Goal: Task Accomplishment & Management: Manage account settings

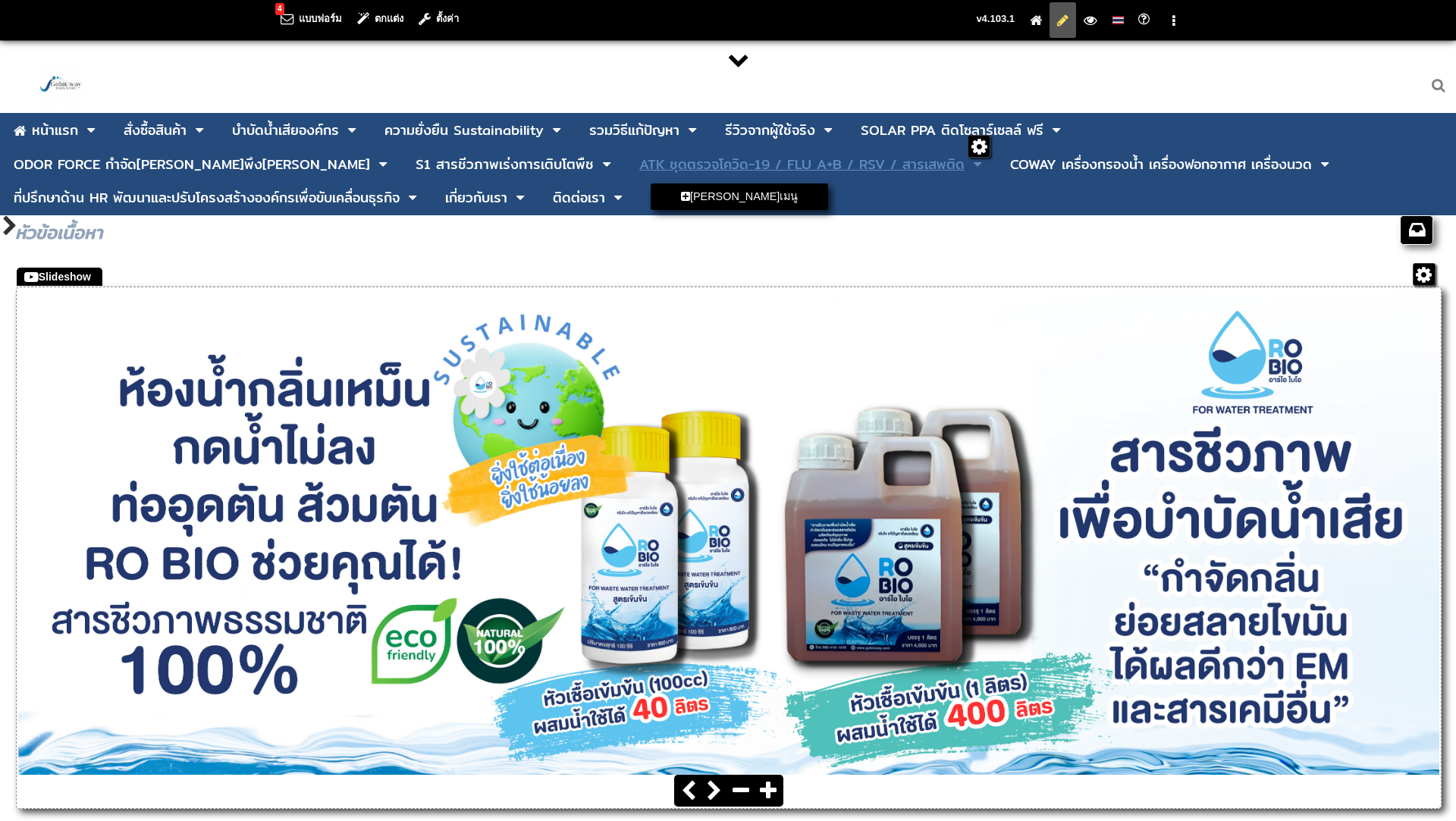
click at [639, 166] on div "ATK ชุดตรวจโควิด-19 / FLU A+B / RSV / สารเสพติด" at bounding box center [802, 164] width 325 height 13
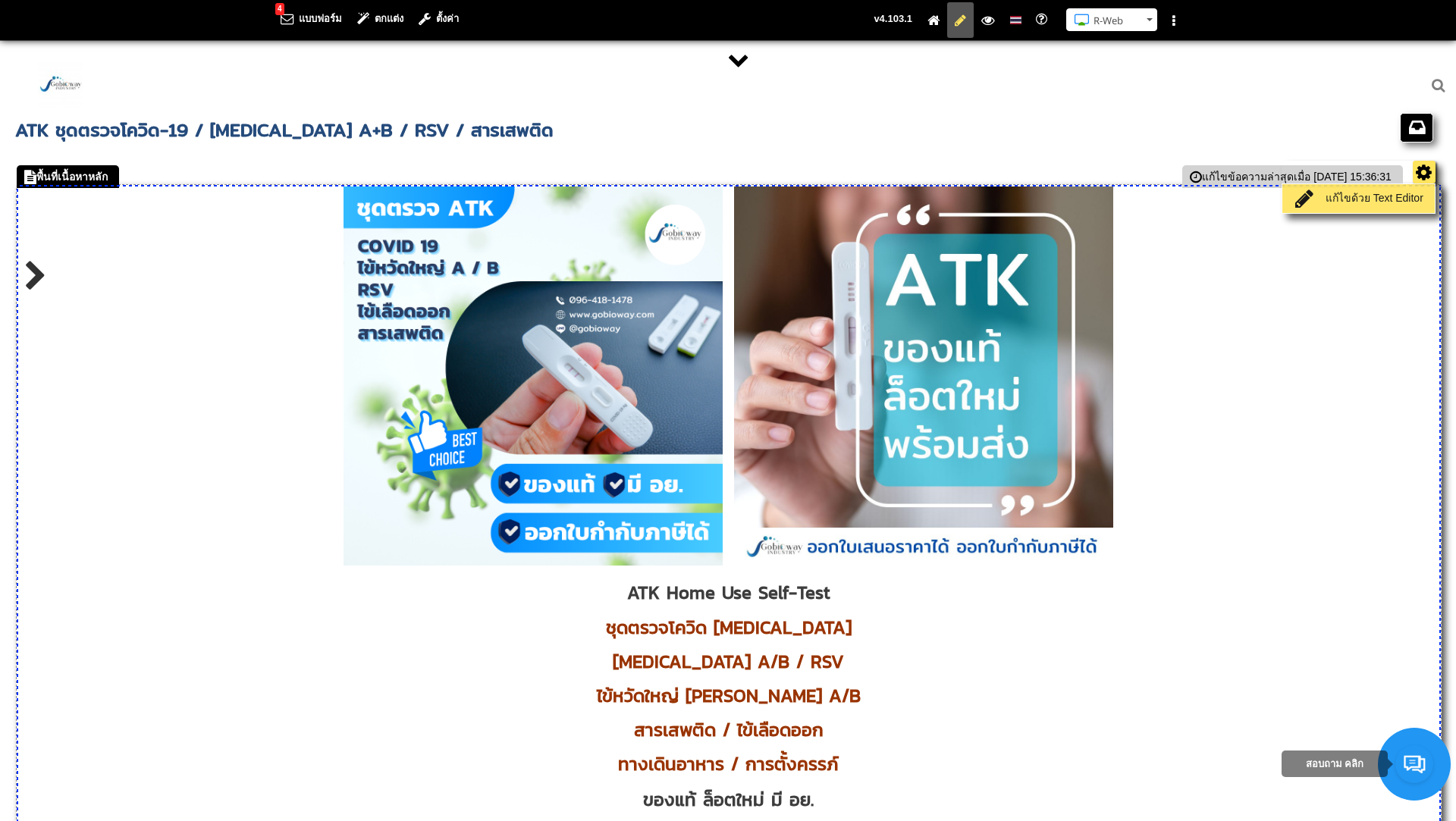
click at [1400, 198] on link "แก้ไขด้วย Text Editor" at bounding box center [1358, 198] width 145 height 21
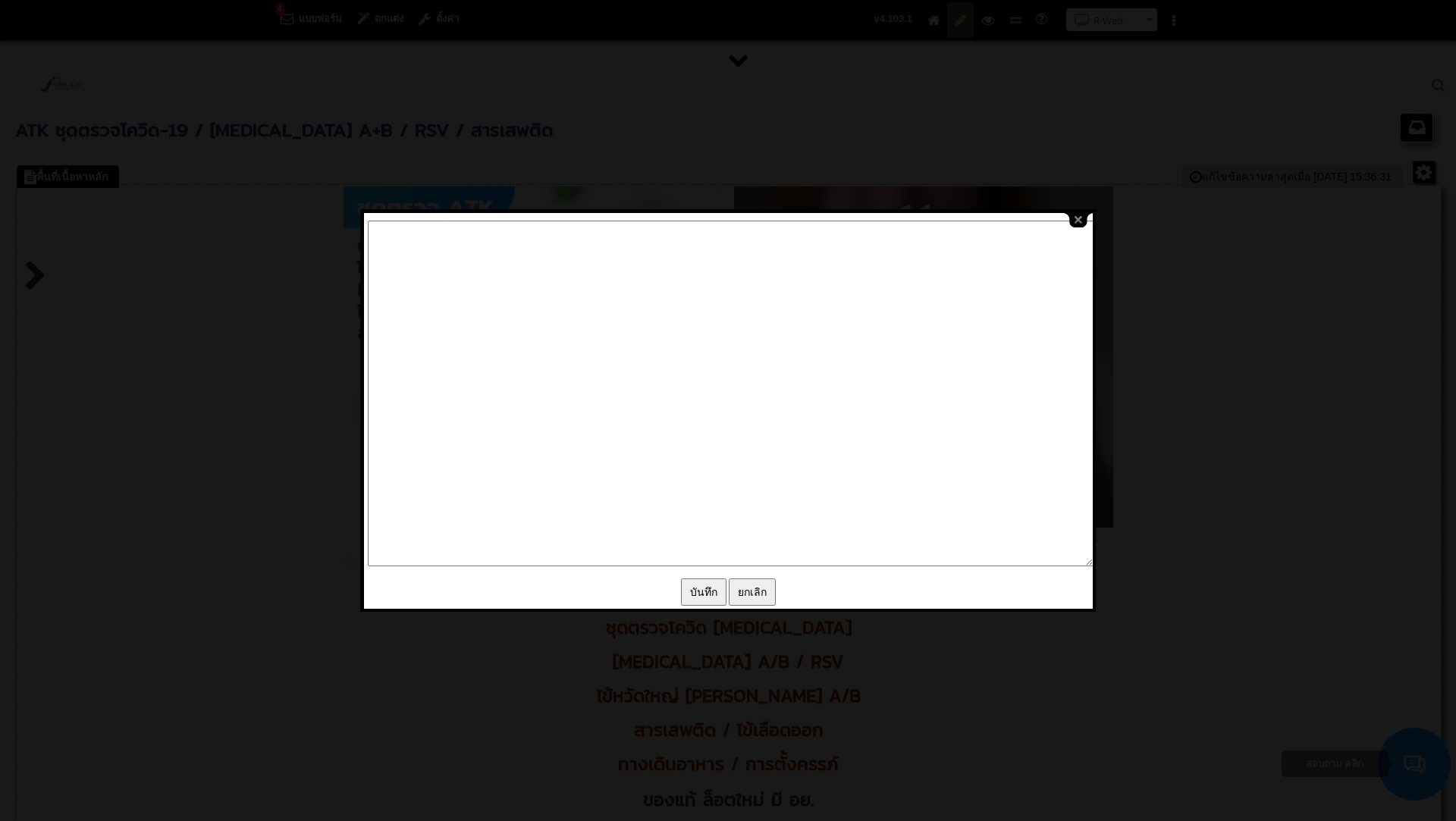
type textarea "<p style="text-align: center;"><img src="/images/editor/ATK_Cover_Page_Website.…"
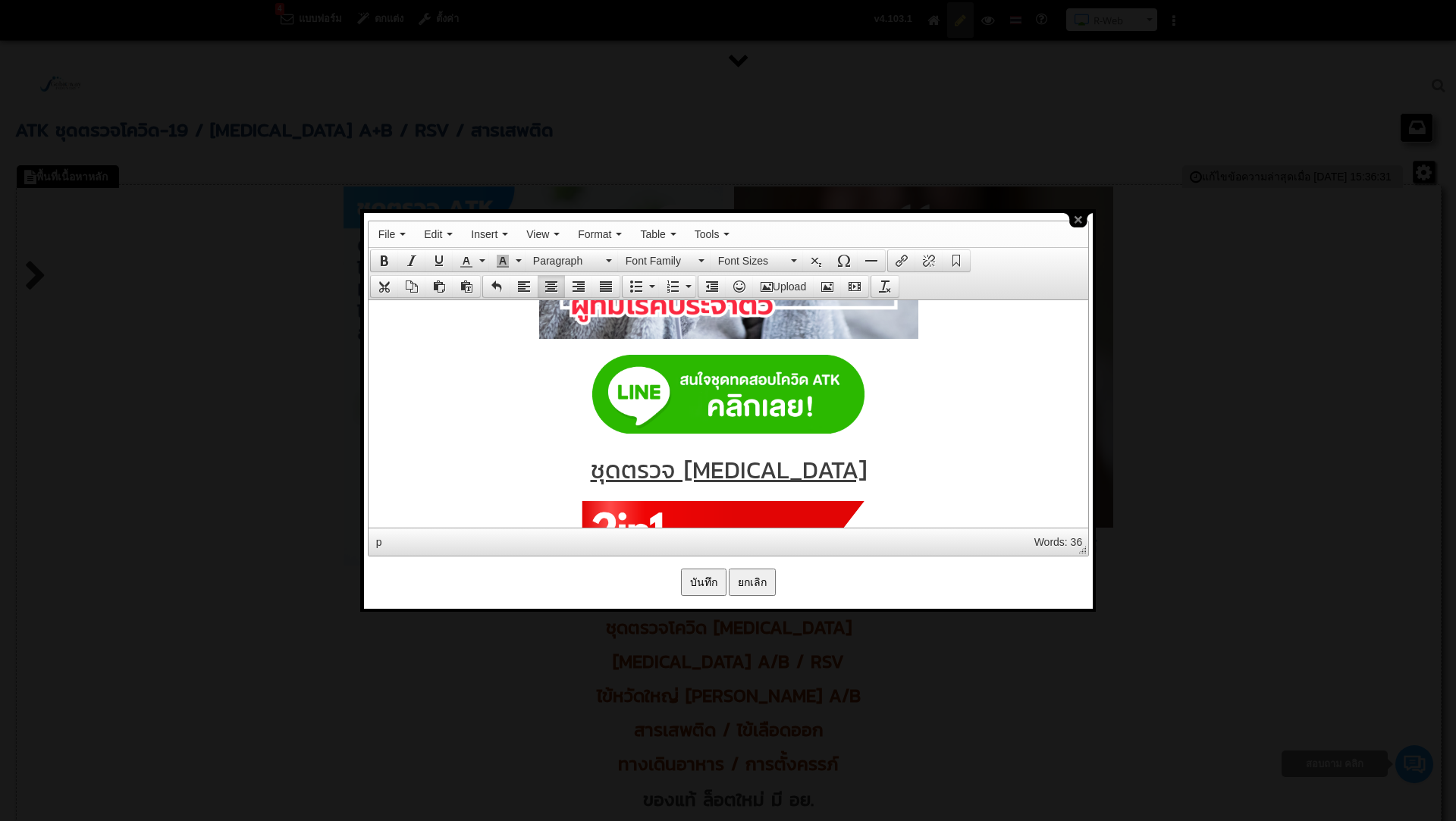
scroll to position [1896, 0]
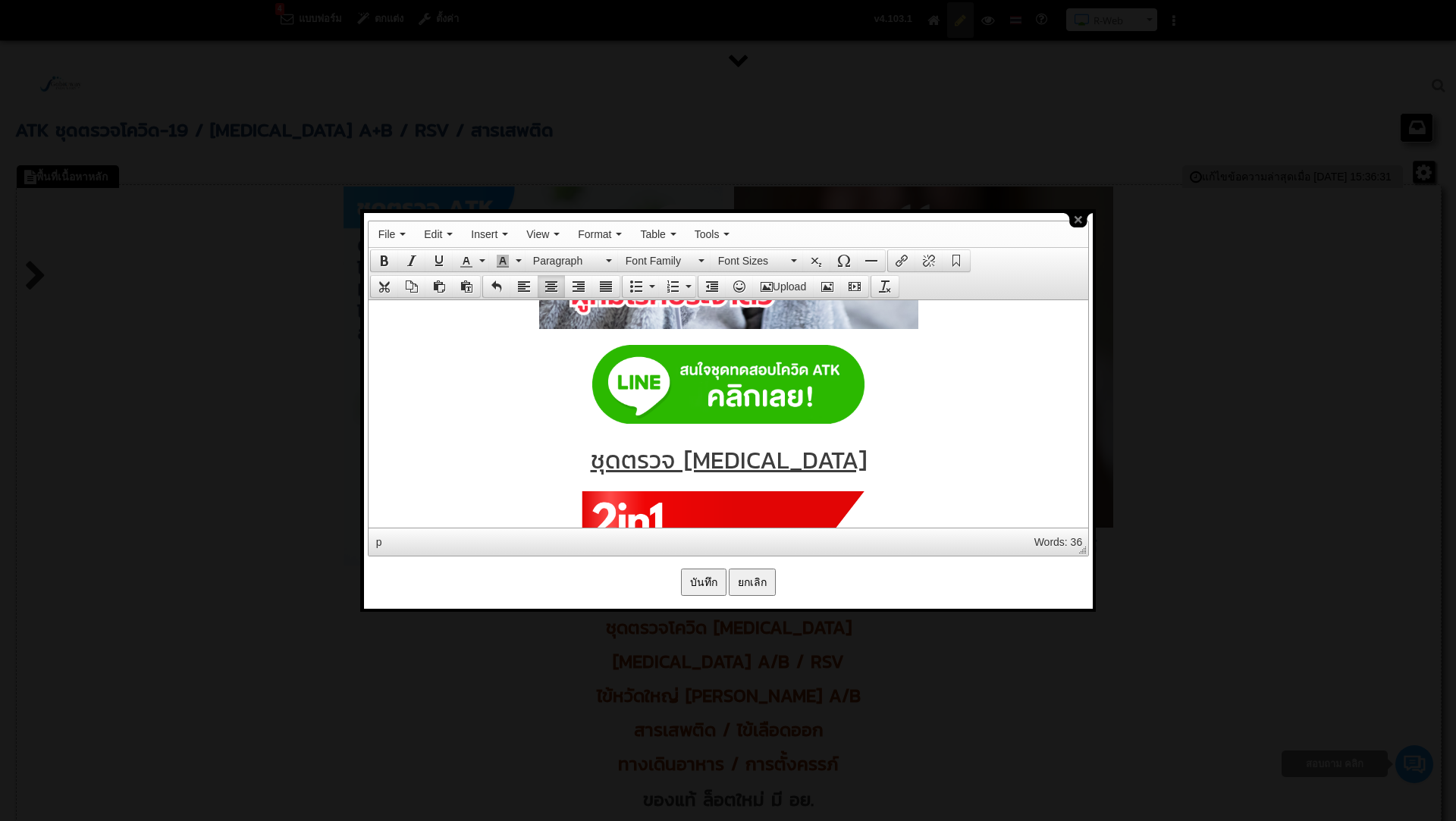
click at [699, 582] on input "บันทึก" at bounding box center [704, 582] width 46 height 28
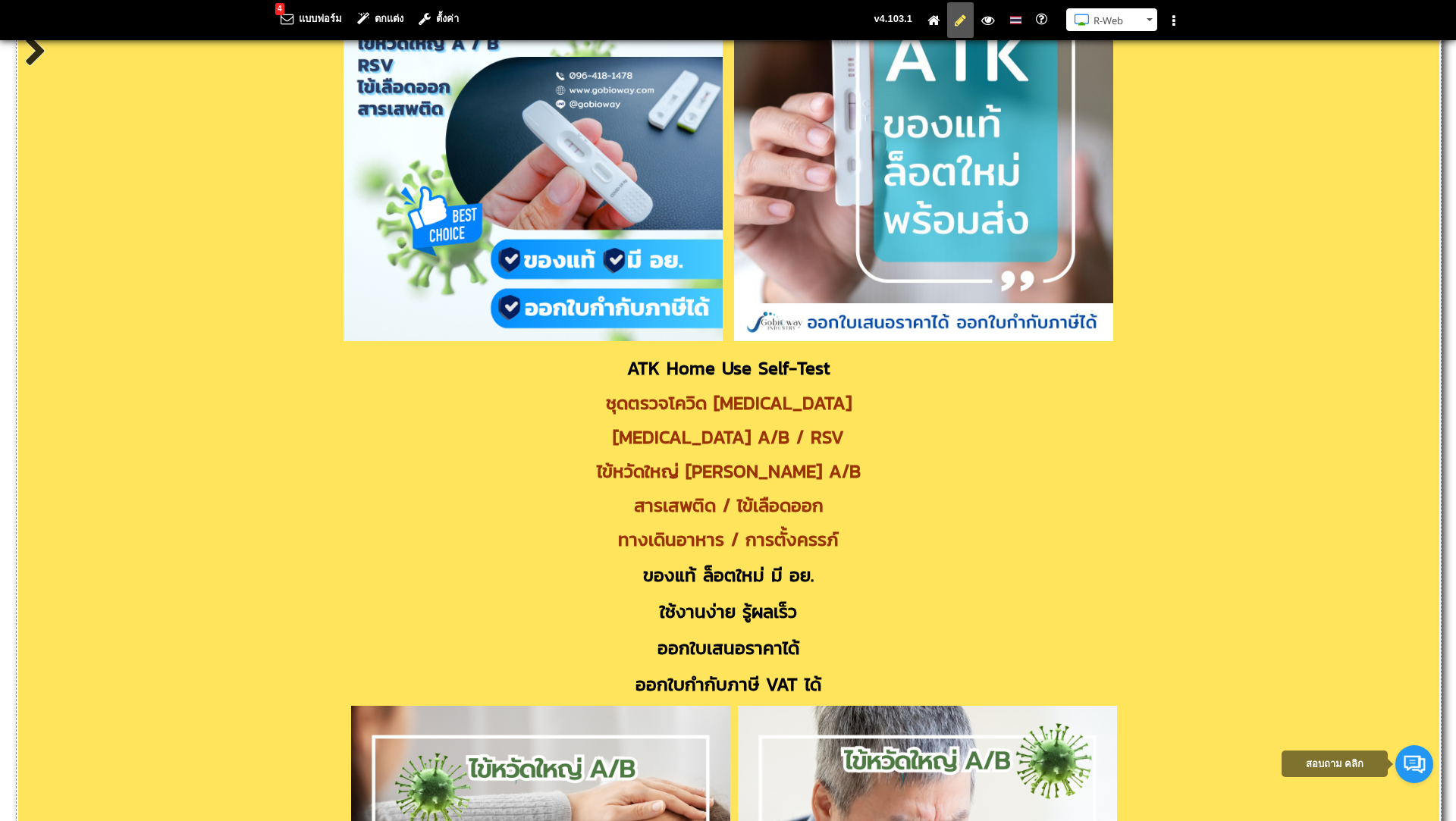
scroll to position [0, 0]
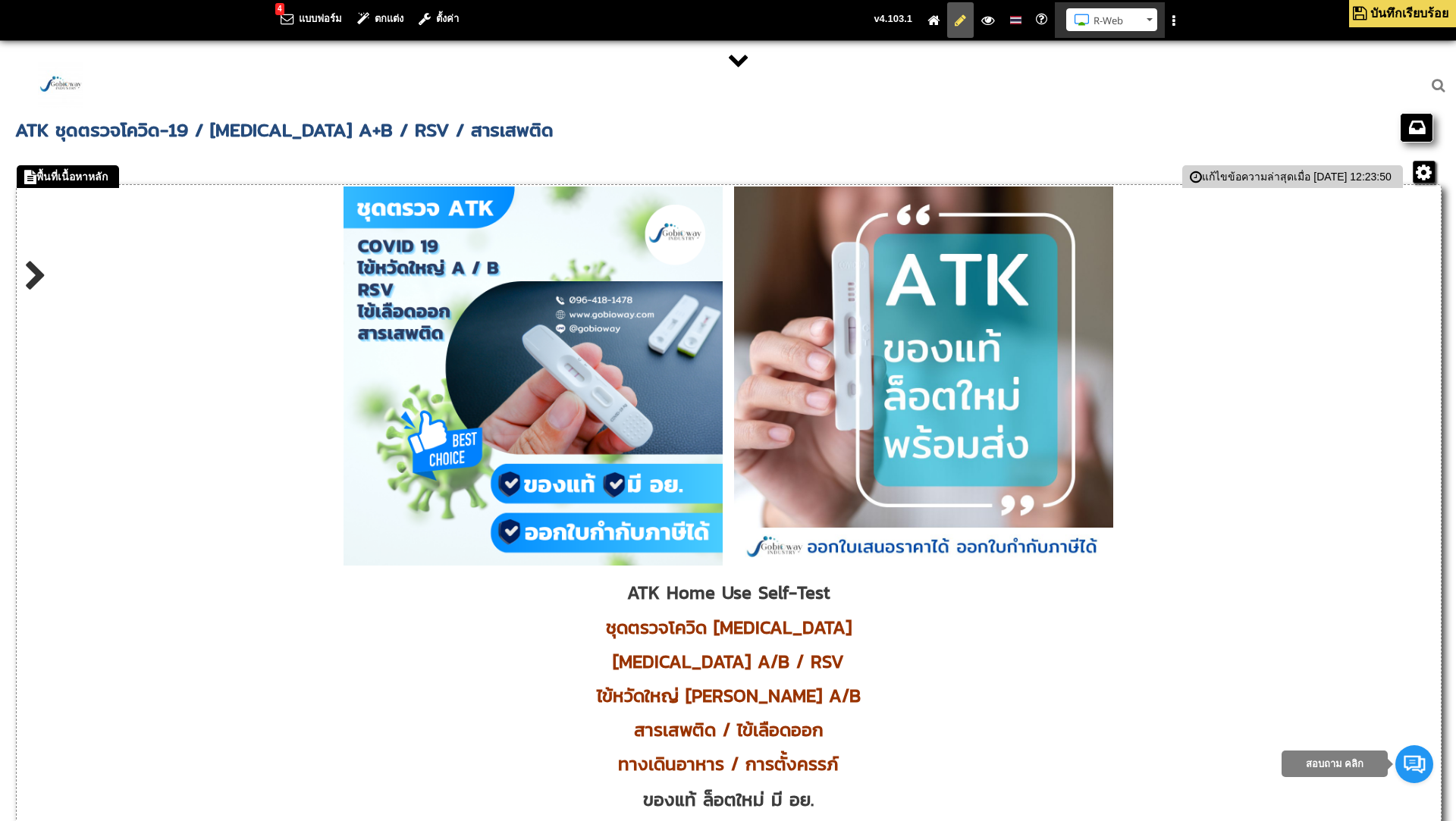
click at [1147, 20] on button "R-Web" at bounding box center [1112, 20] width 91 height 23
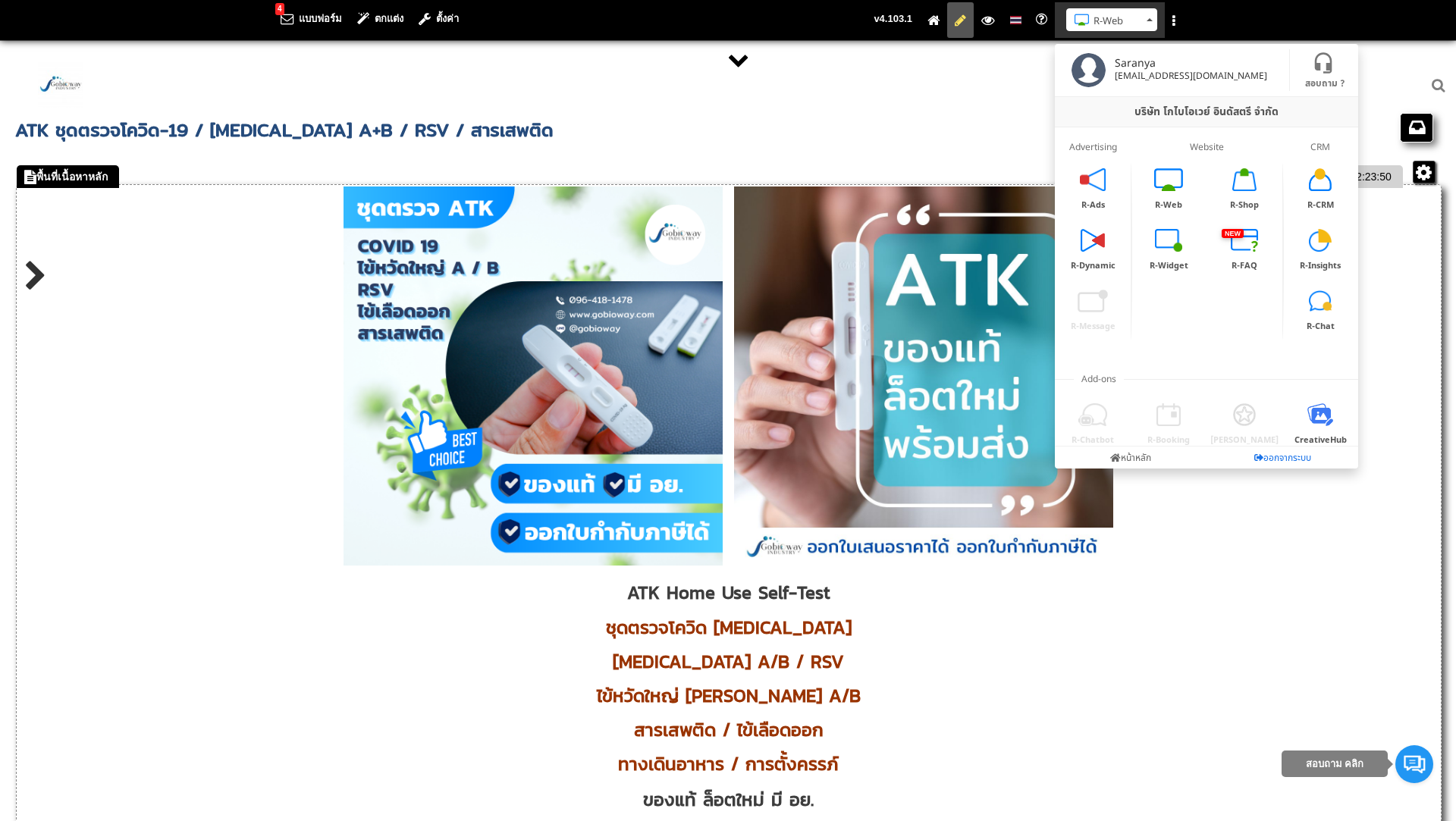
click at [1261, 458] on link "ออกจากระบบ" at bounding box center [1282, 457] width 152 height 22
